Goal: Transaction & Acquisition: Purchase product/service

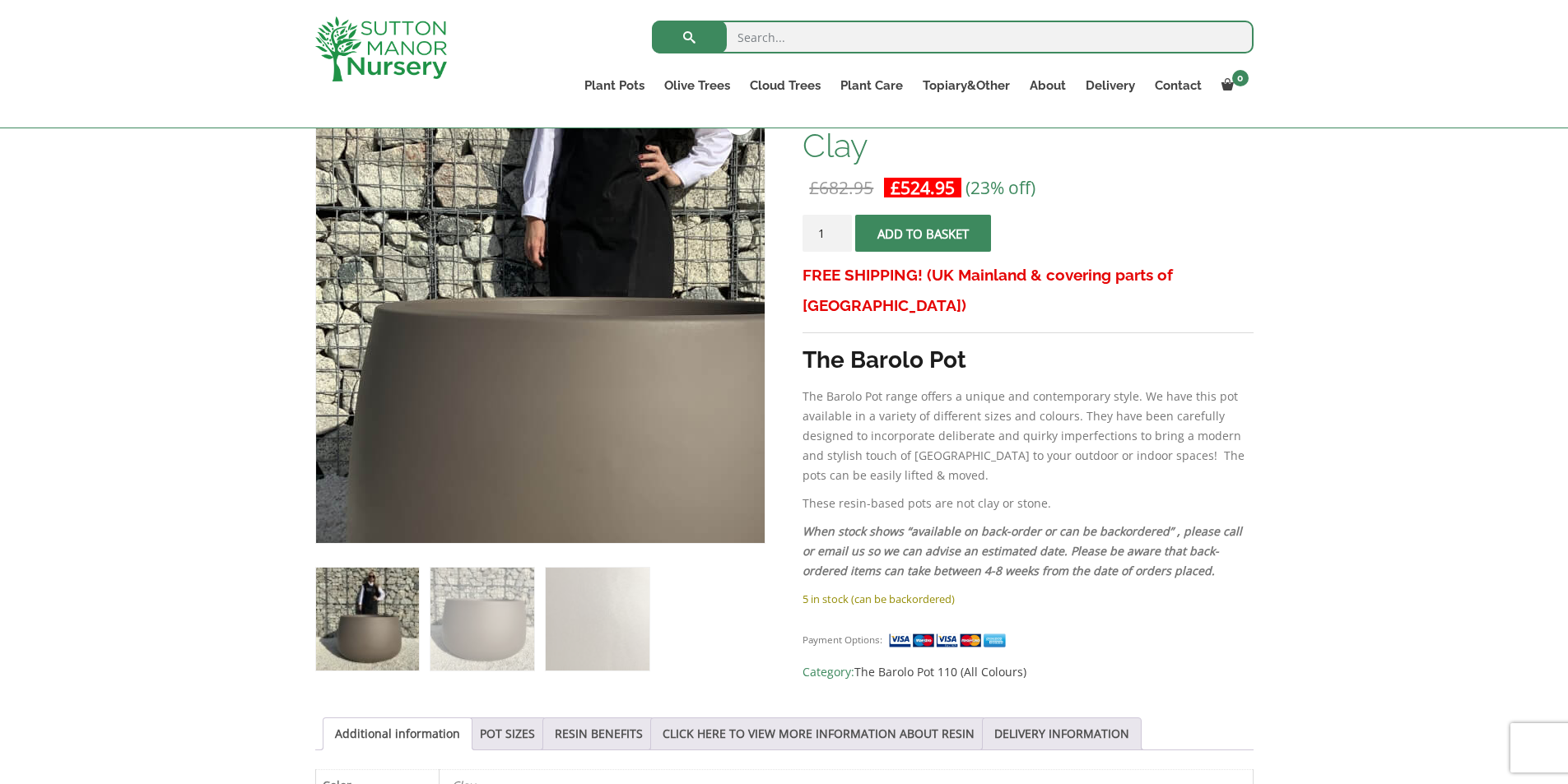
scroll to position [286, 0]
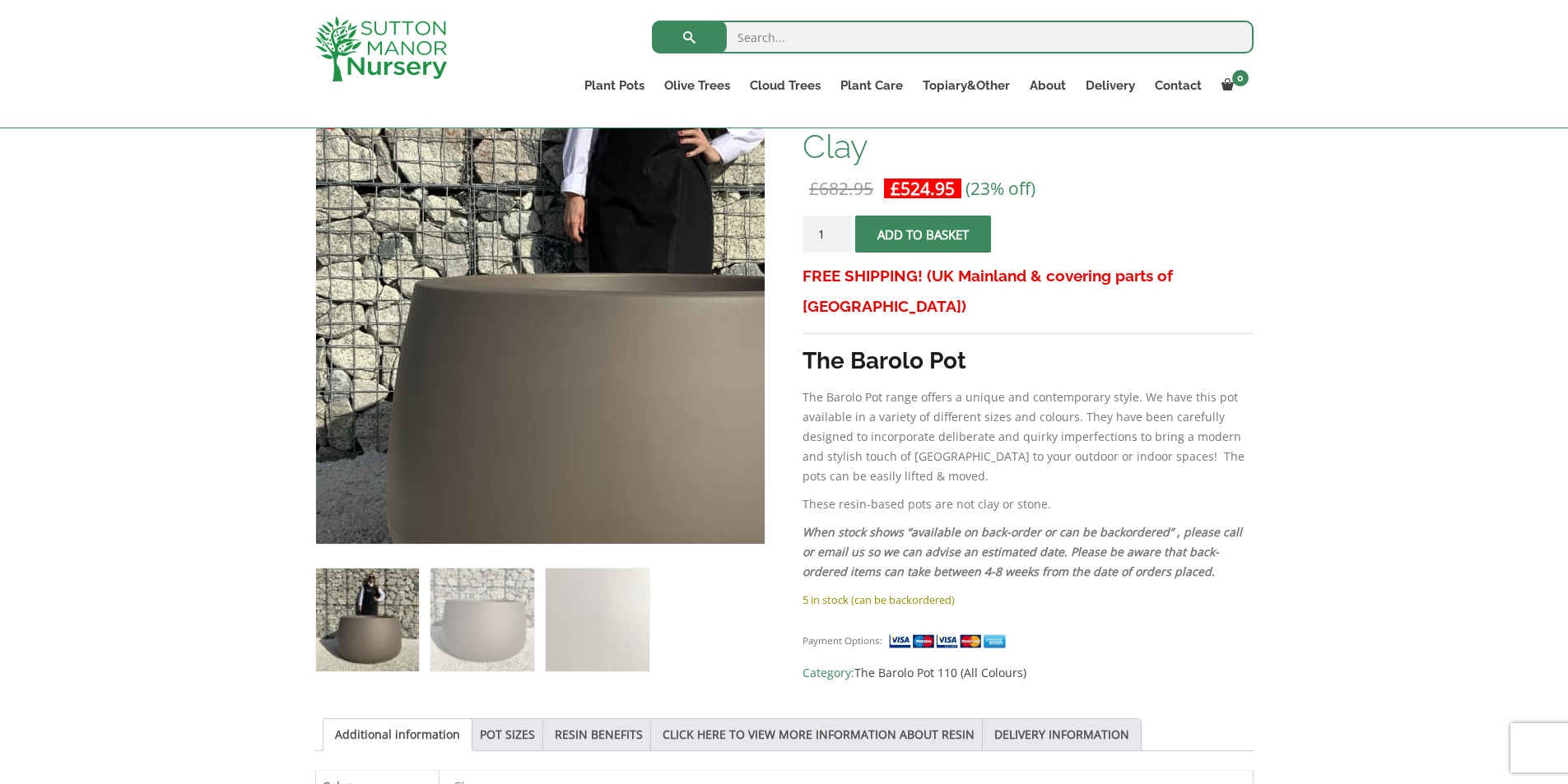
click at [430, 333] on img at bounding box center [632, 309] width 823 height 823
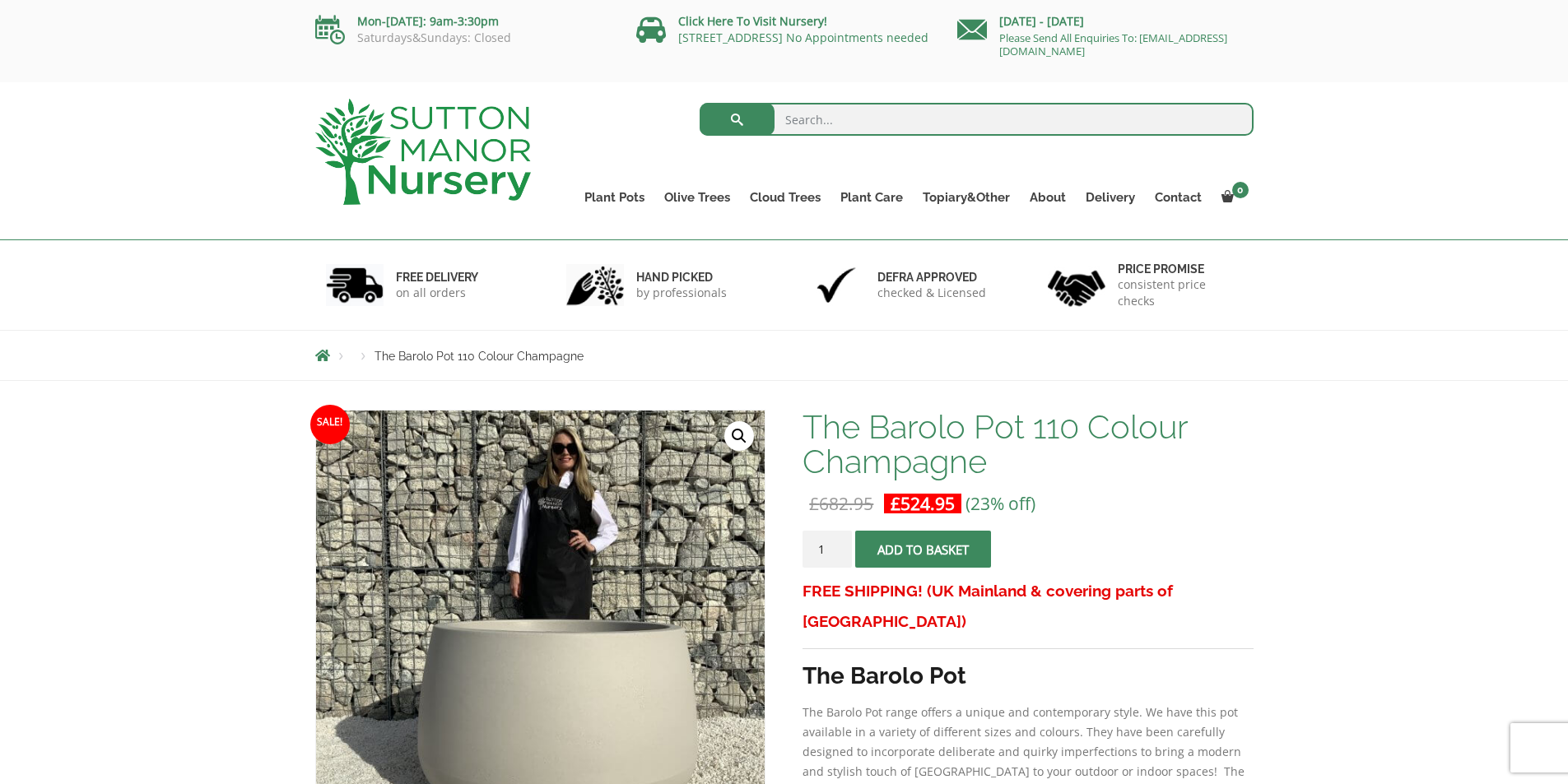
click at [517, 504] on img at bounding box center [540, 634] width 448 height 448
click at [523, 568] on img at bounding box center [555, 691] width 823 height 823
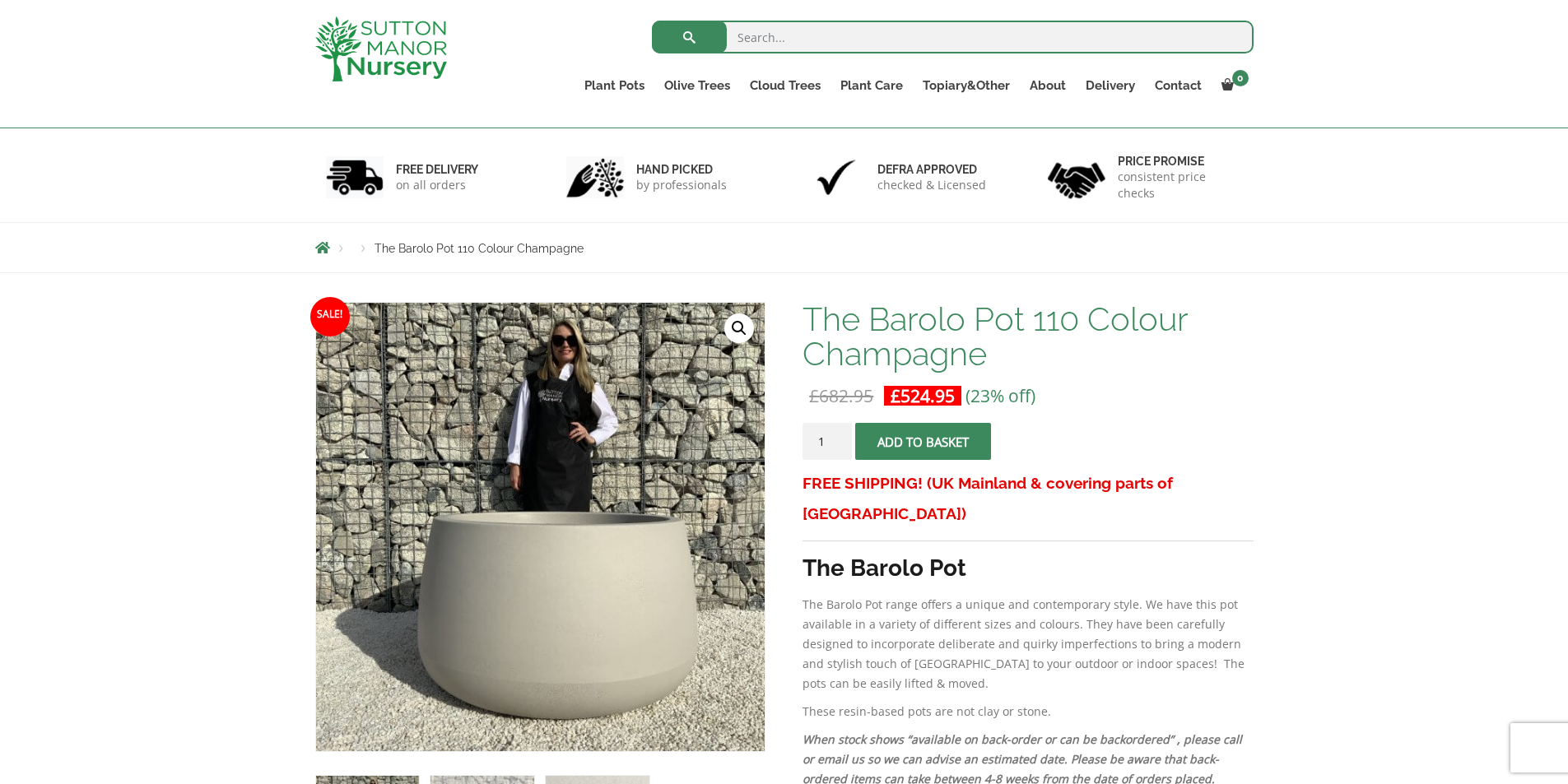
scroll to position [247, 0]
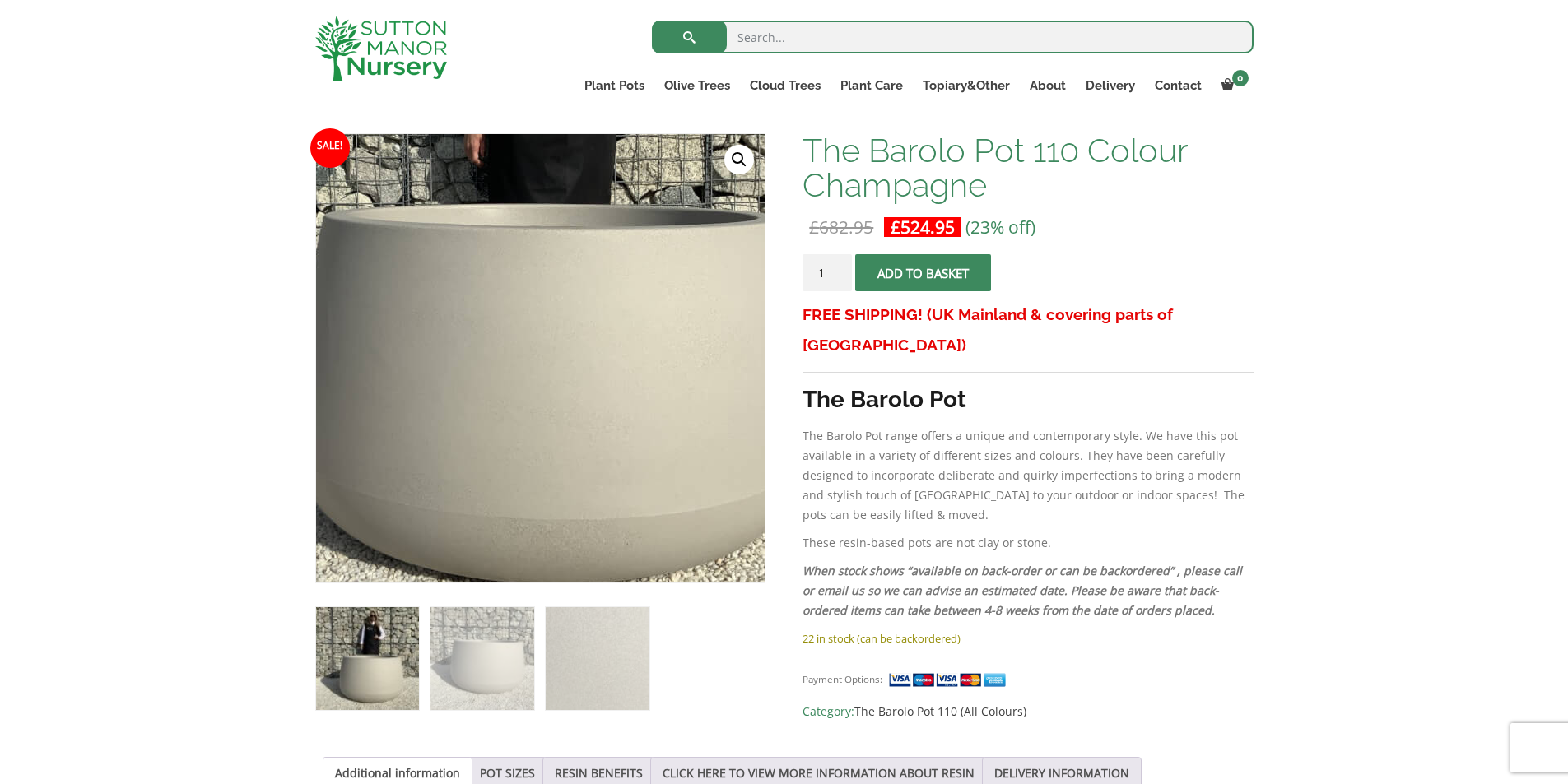
click at [564, 510] on img at bounding box center [520, 232] width 823 height 823
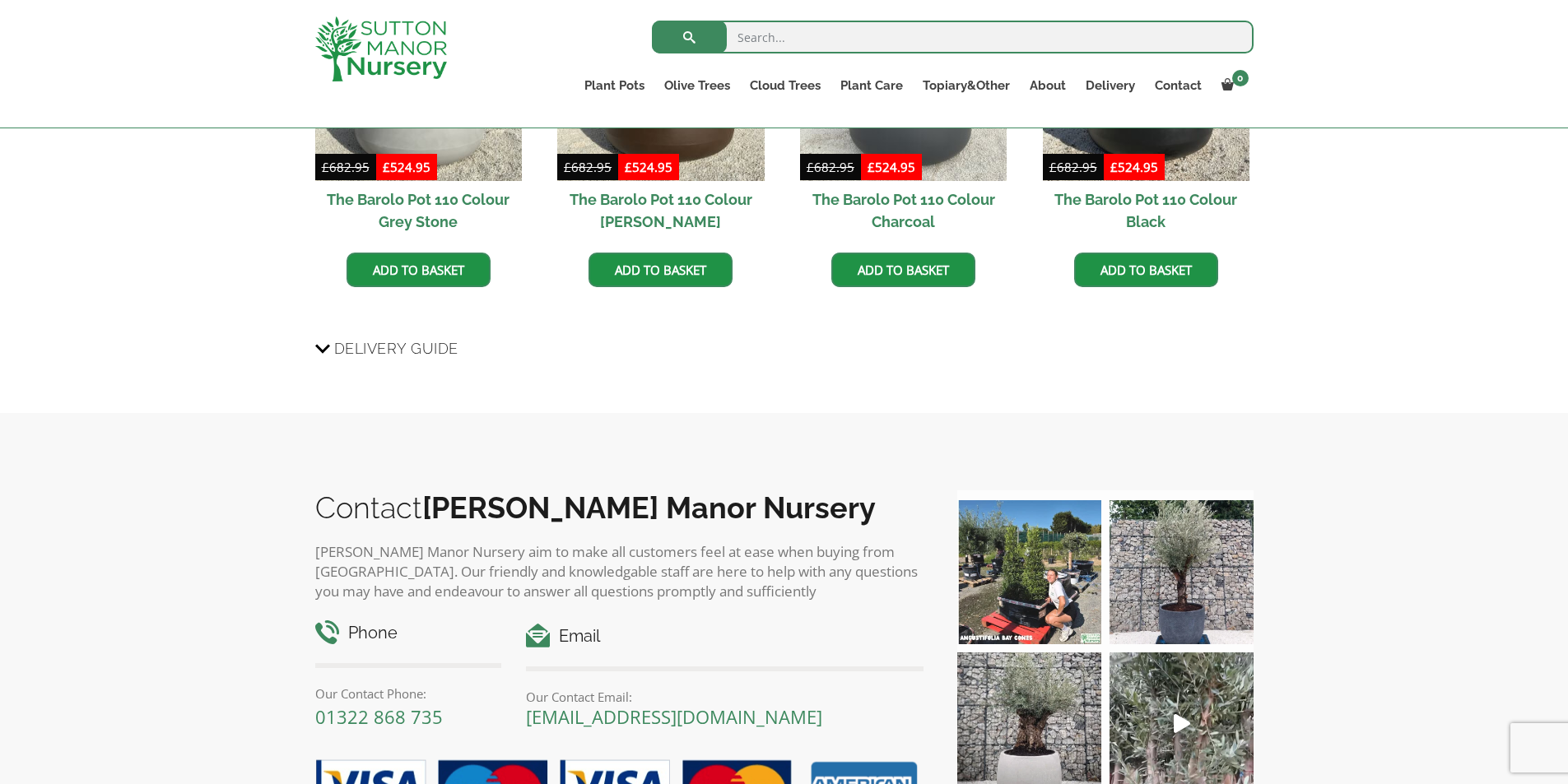
scroll to position [1460, 0]
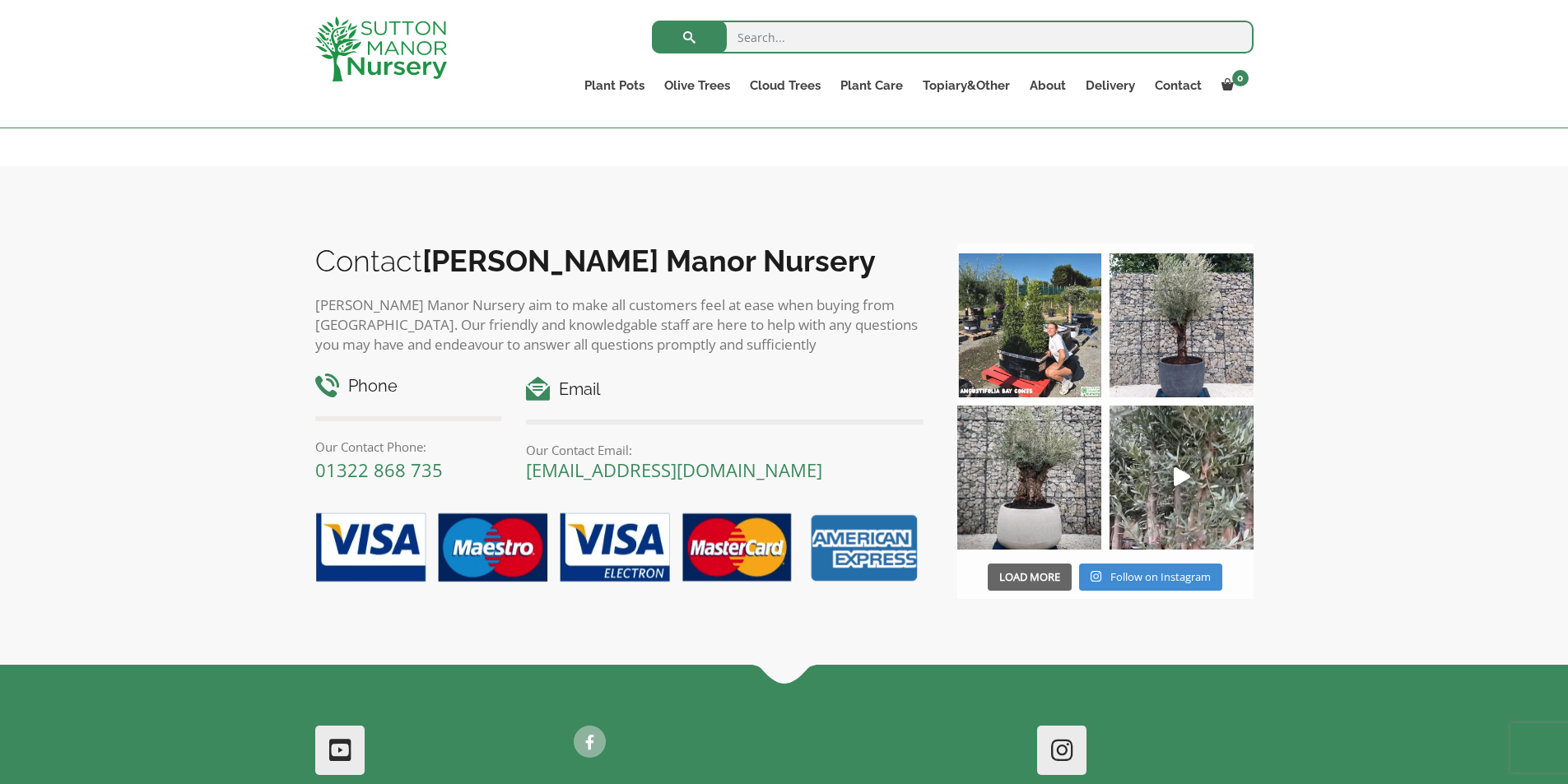
click at [1052, 574] on span "Load More" at bounding box center [1029, 576] width 61 height 15
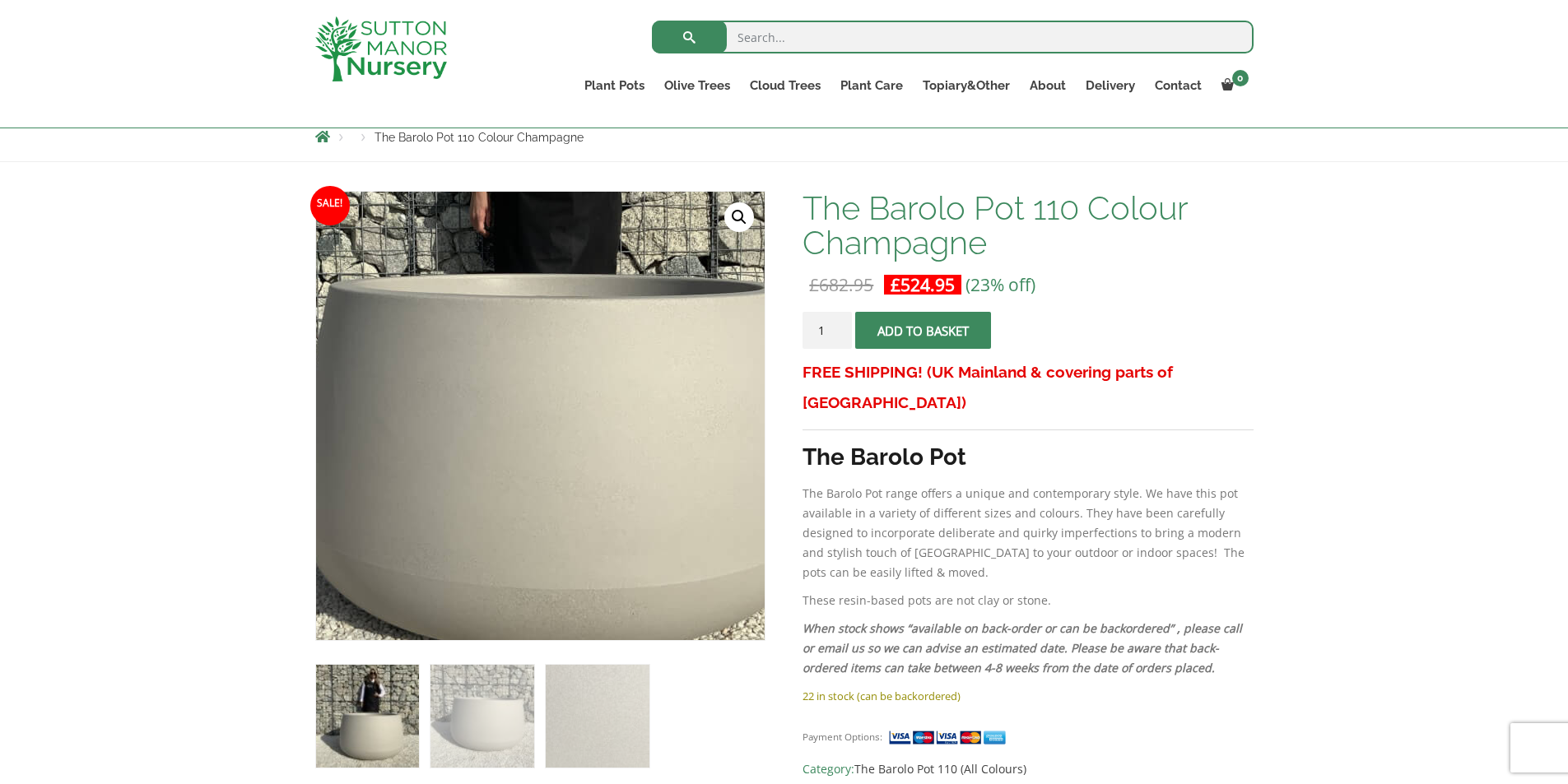
scroll to position [144, 0]
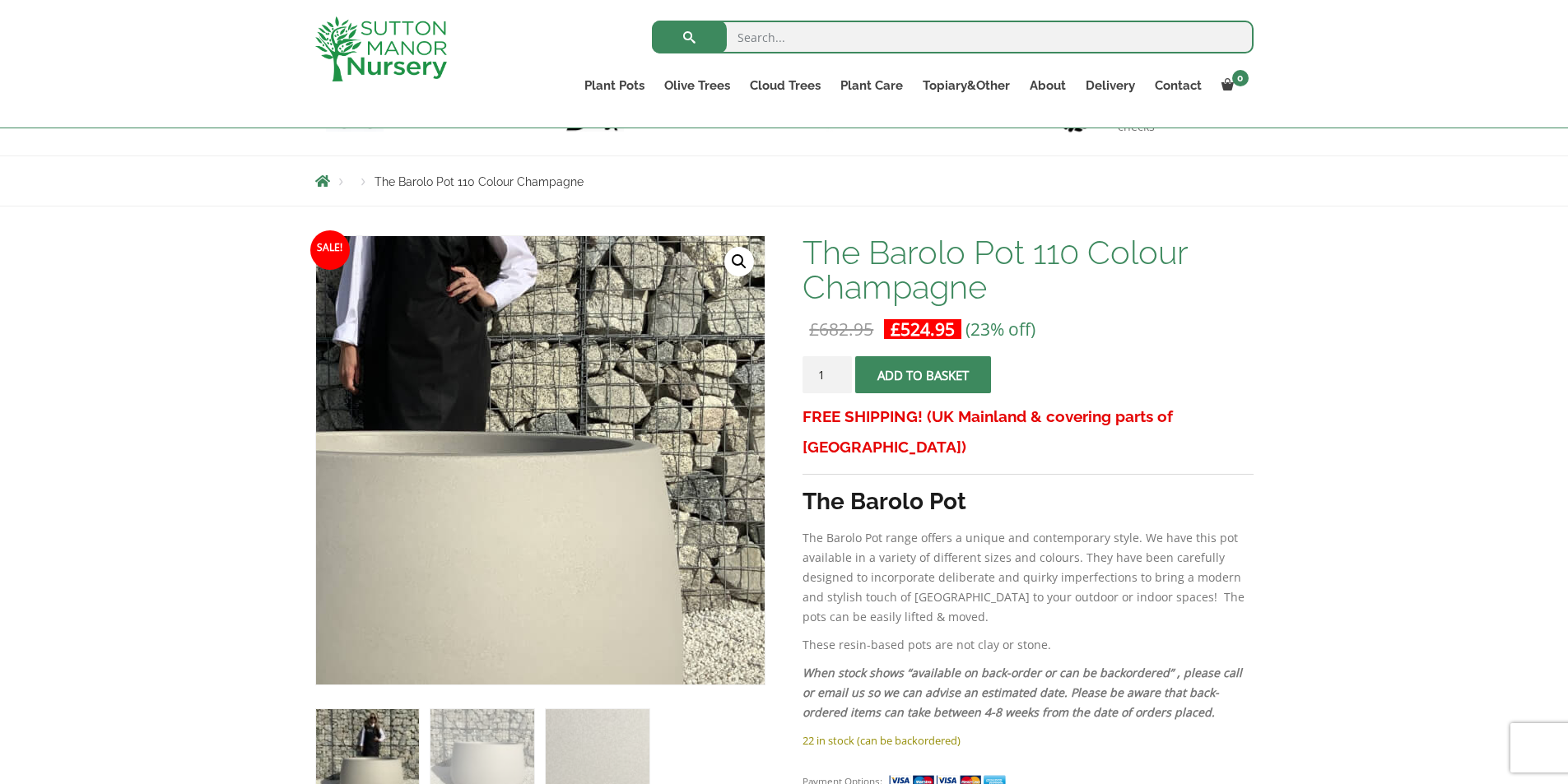
click at [714, 462] on img at bounding box center [396, 459] width 823 height 823
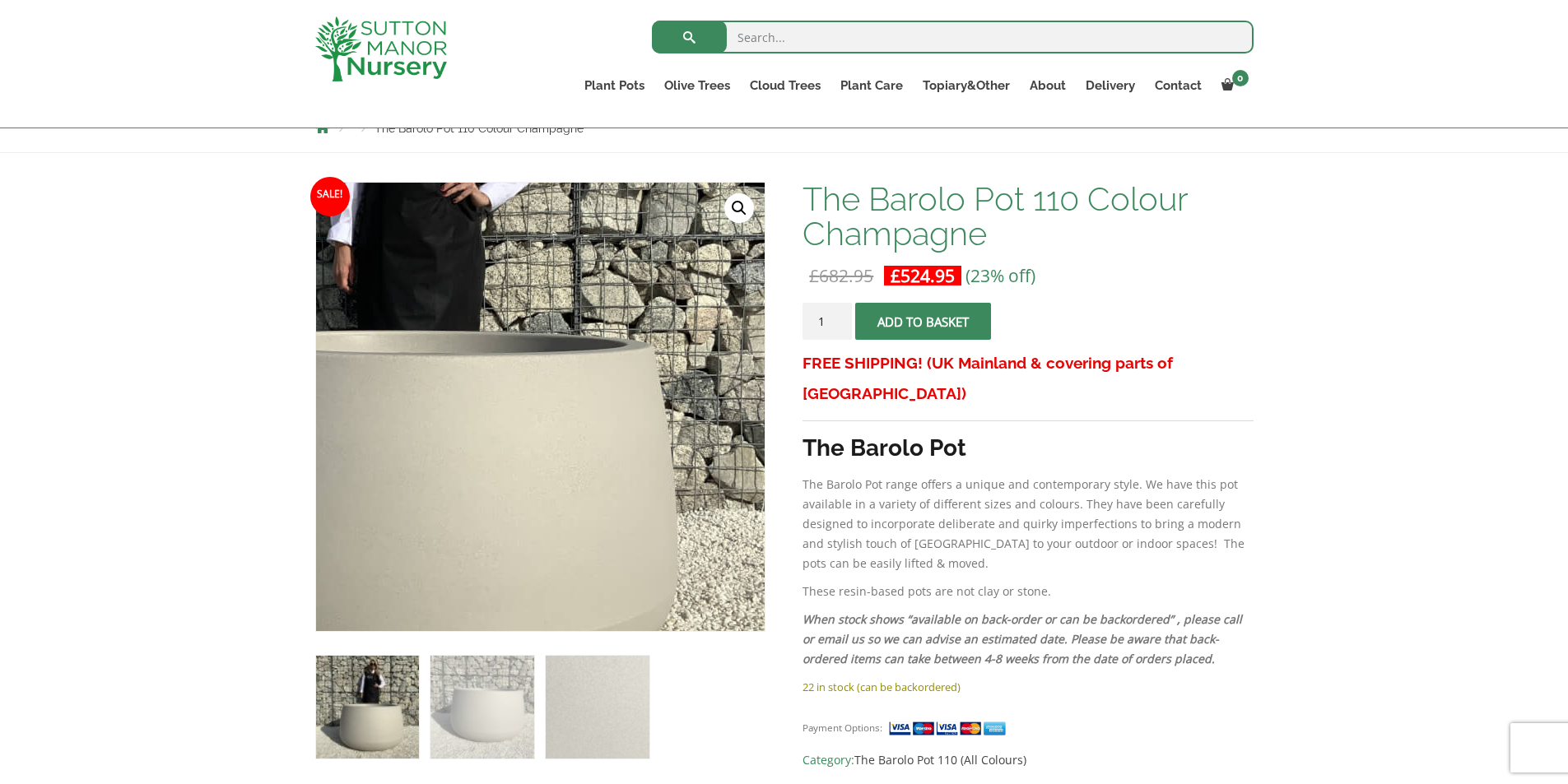
scroll to position [227, 0]
